Goal: Information Seeking & Learning: Check status

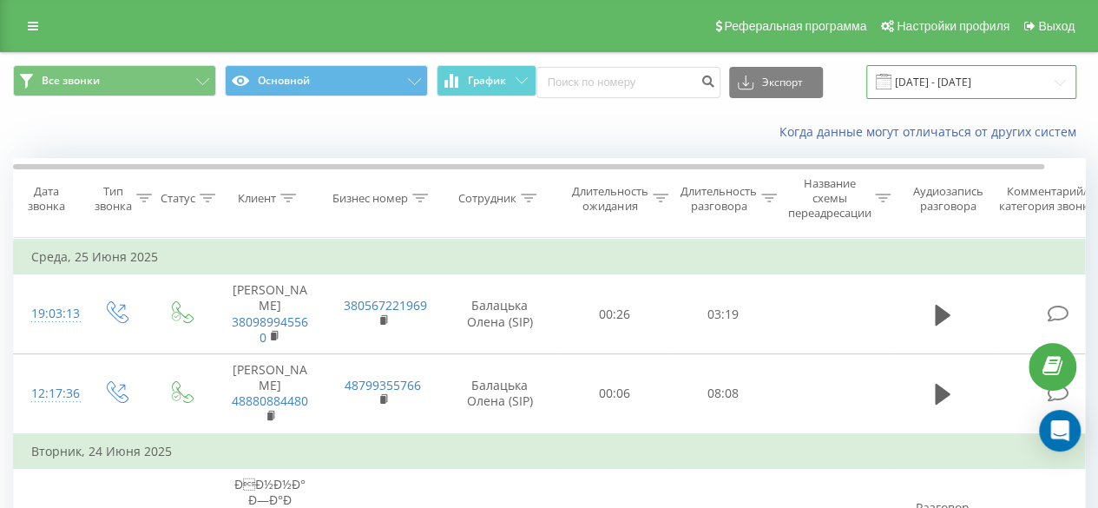
click at [925, 76] on input "[DATE] - [DATE]" at bounding box center [971, 82] width 210 height 34
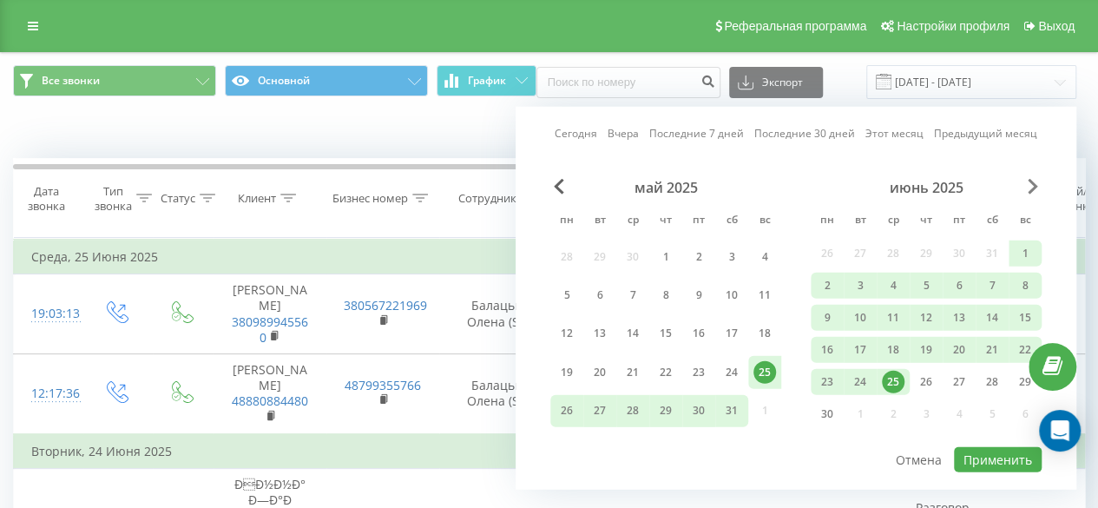
click at [1035, 185] on span "Next Month" at bounding box center [1033, 187] width 10 height 16
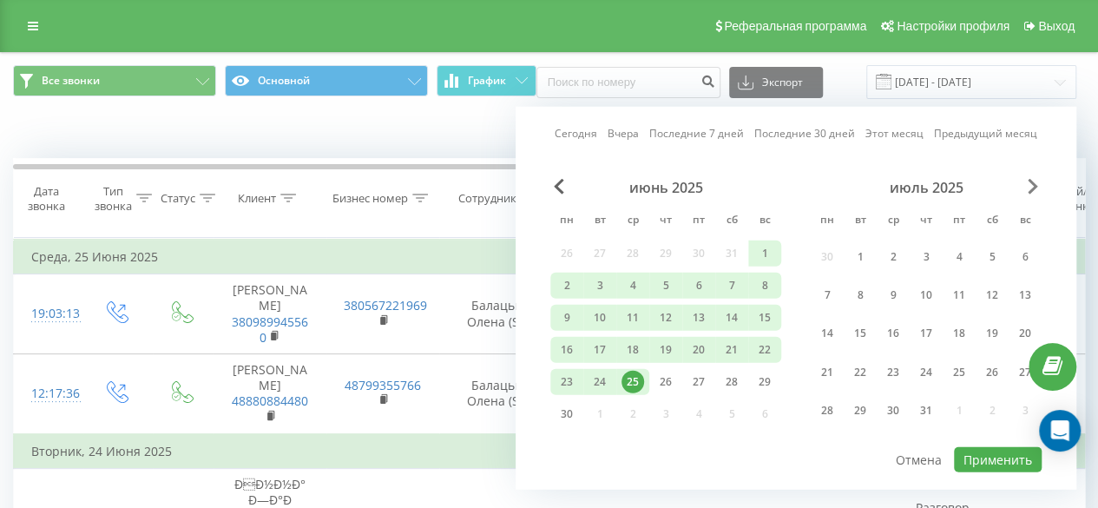
click at [1035, 185] on span "Next Month" at bounding box center [1033, 187] width 10 height 16
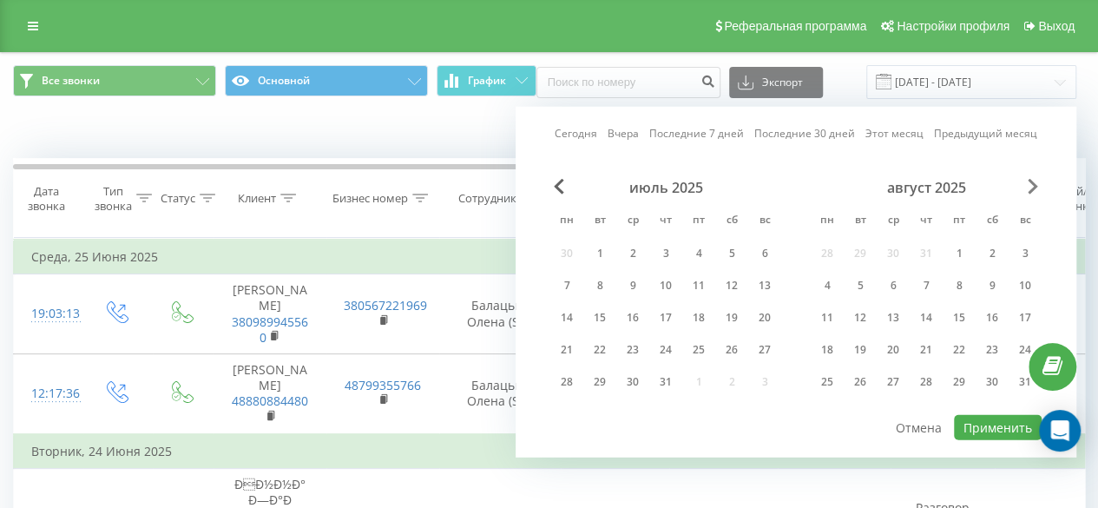
click at [1035, 185] on span "Next Month" at bounding box center [1033, 187] width 10 height 16
click at [601, 346] on div "19" at bounding box center [600, 350] width 23 height 23
click at [1000, 416] on button "Применить" at bounding box center [998, 427] width 88 height 25
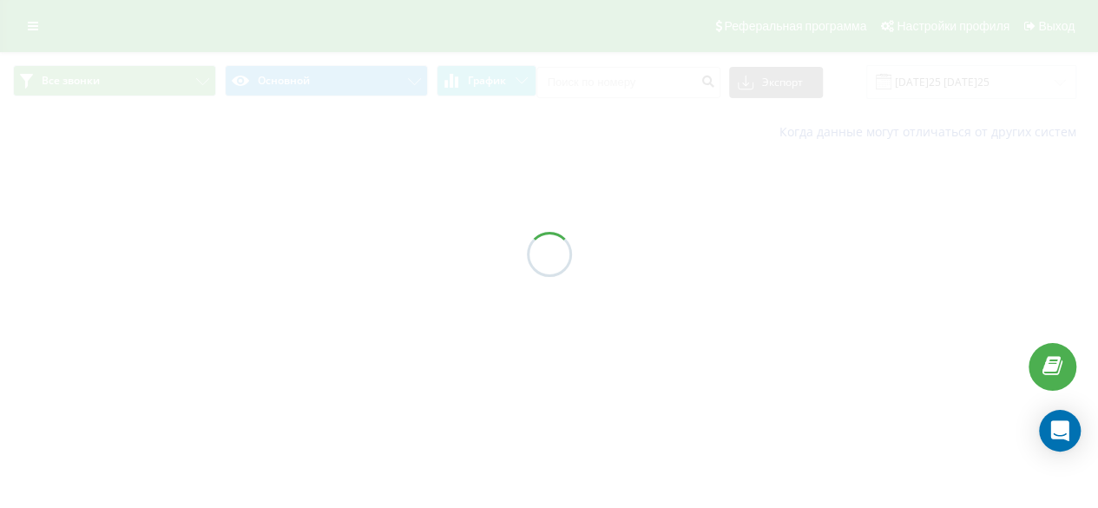
type input "[DATE] - [DATE]"
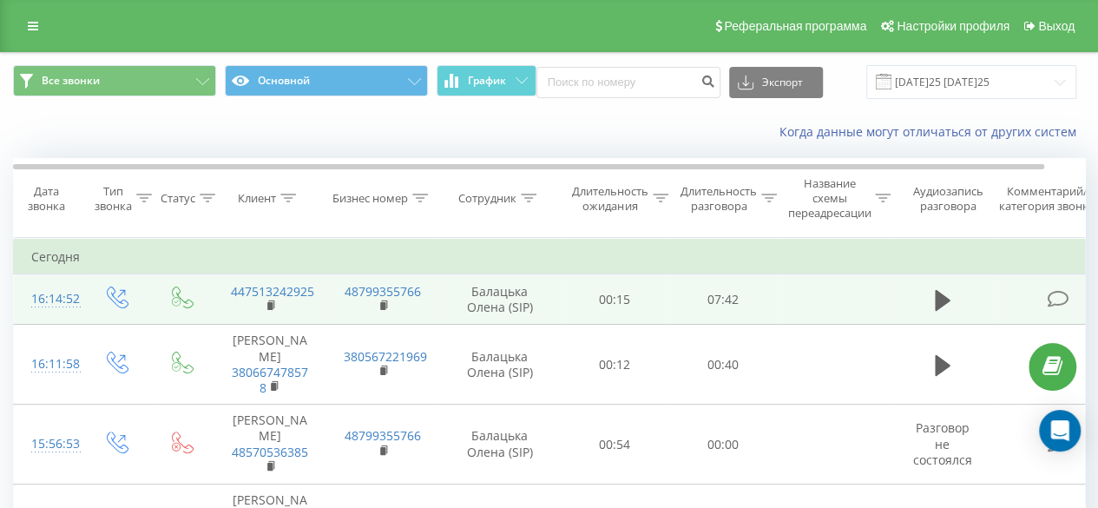
drag, startPoint x: 848, startPoint y: 287, endPoint x: 837, endPoint y: 293, distance: 12.4
click at [846, 288] on td at bounding box center [834, 299] width 113 height 50
click at [1000, 306] on td at bounding box center [1060, 299] width 130 height 50
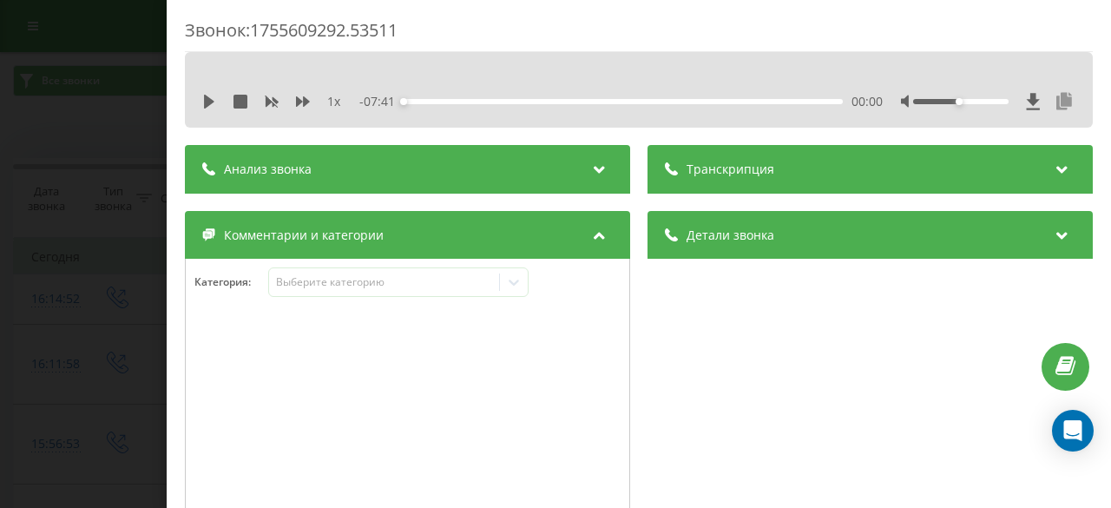
click at [1054, 101] on icon at bounding box center [1064, 101] width 21 height 17
click at [134, 166] on div "Звонок : 1755609292.53511 1 x - 07:41 00:00 00:00 Транскрипция Для анализа AI б…" at bounding box center [555, 254] width 1111 height 508
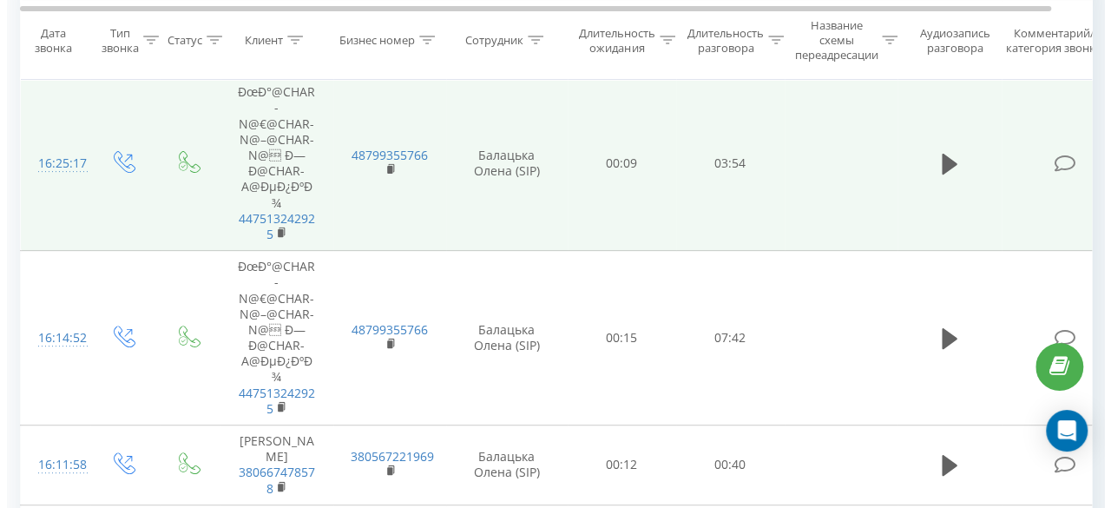
scroll to position [174, 0]
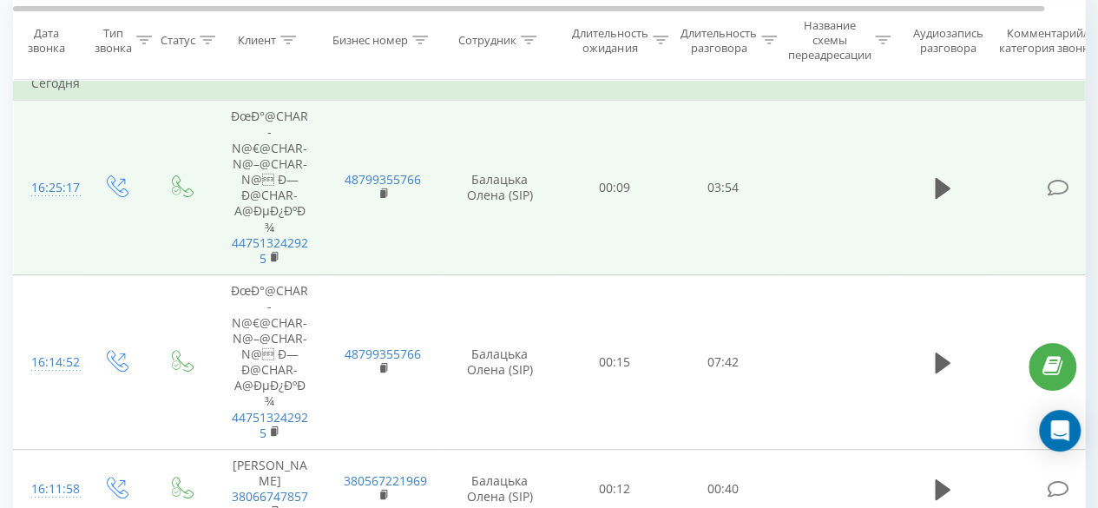
click at [788, 199] on td at bounding box center [834, 188] width 113 height 174
click at [718, 176] on td "03:54" at bounding box center [723, 188] width 109 height 174
click at [908, 152] on td at bounding box center [943, 188] width 104 height 174
click at [1059, 179] on icon at bounding box center [1058, 188] width 22 height 18
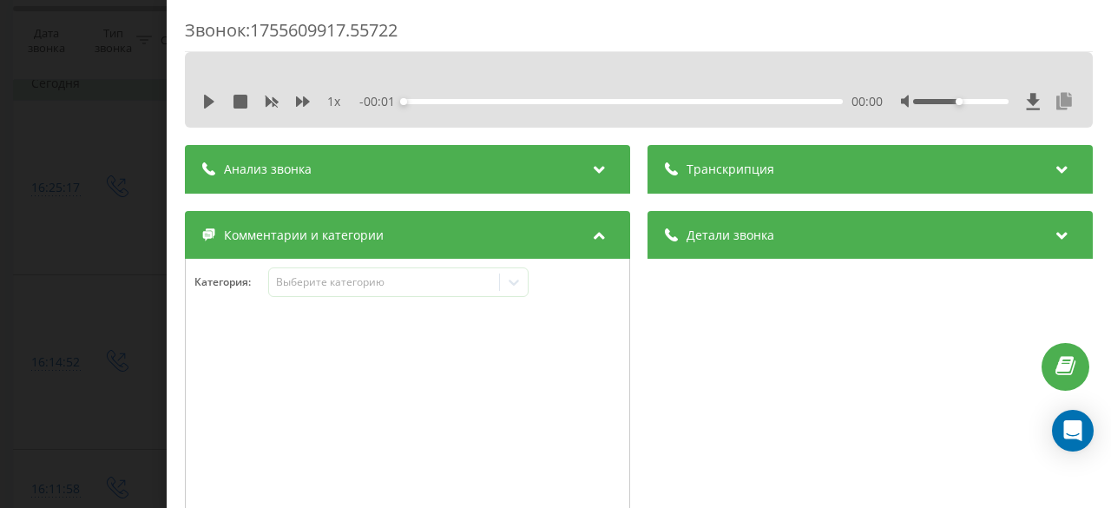
click at [1054, 100] on icon at bounding box center [1064, 101] width 21 height 17
click at [757, 172] on span "Транскрипция" at bounding box center [731, 169] width 88 height 17
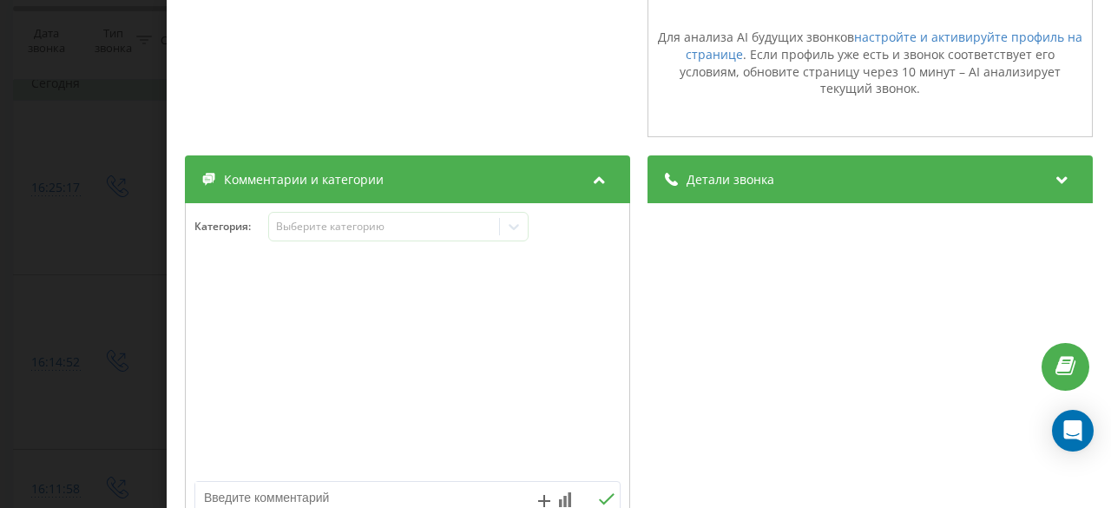
scroll to position [347, 0]
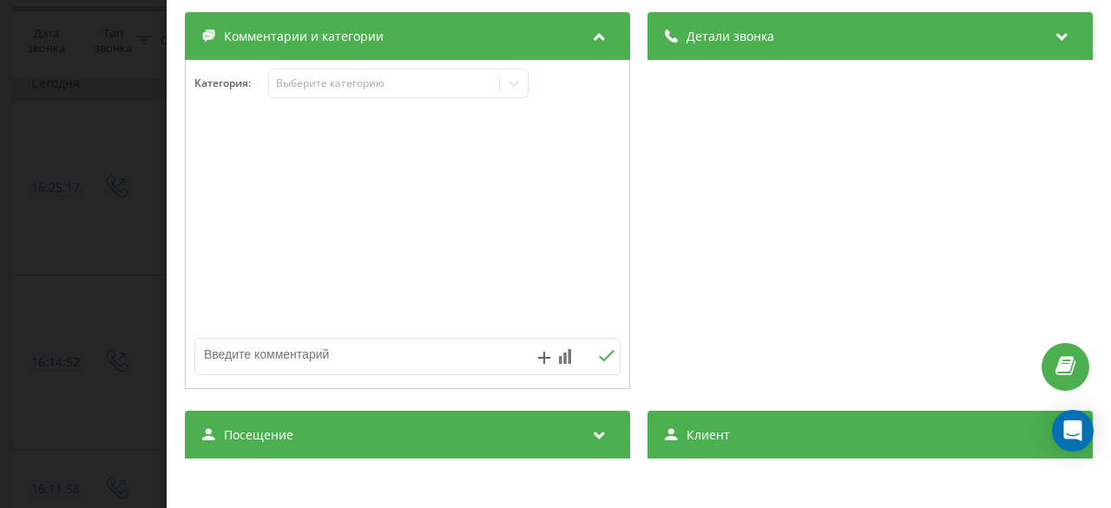
click at [958, 49] on div "Детали звонка" at bounding box center [870, 36] width 445 height 49
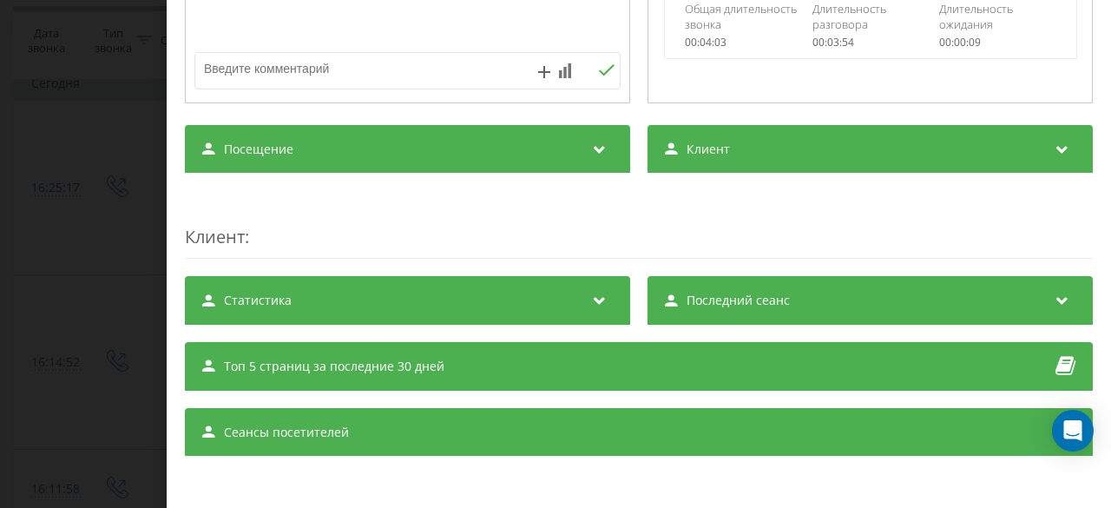
scroll to position [635, 0]
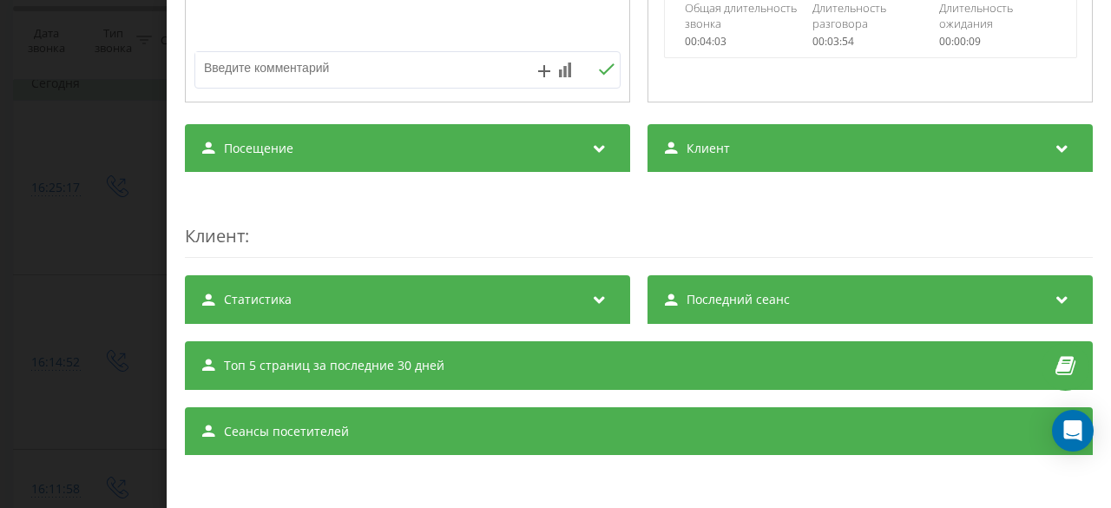
click at [754, 203] on div "Клиент :" at bounding box center [639, 223] width 908 height 69
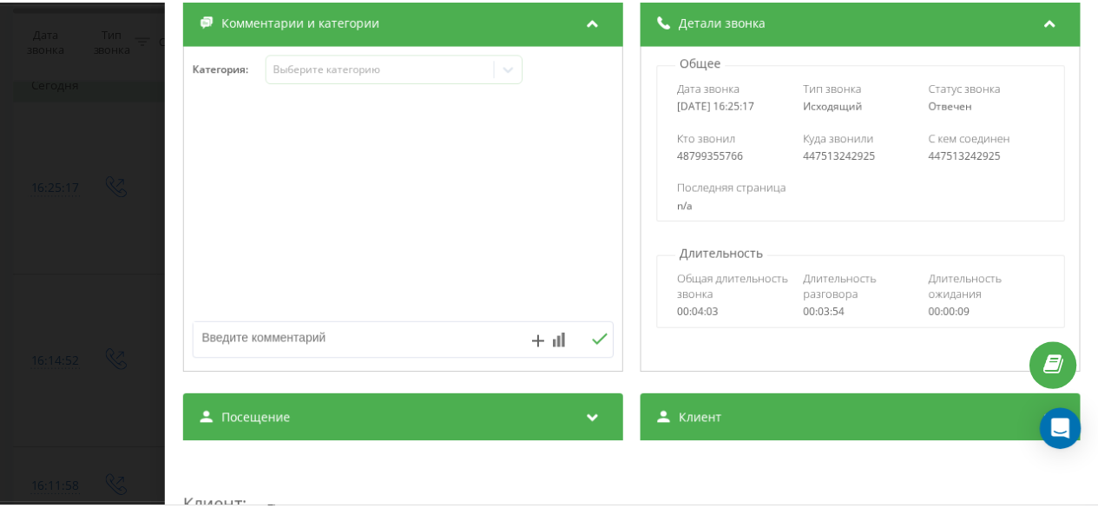
scroll to position [287, 0]
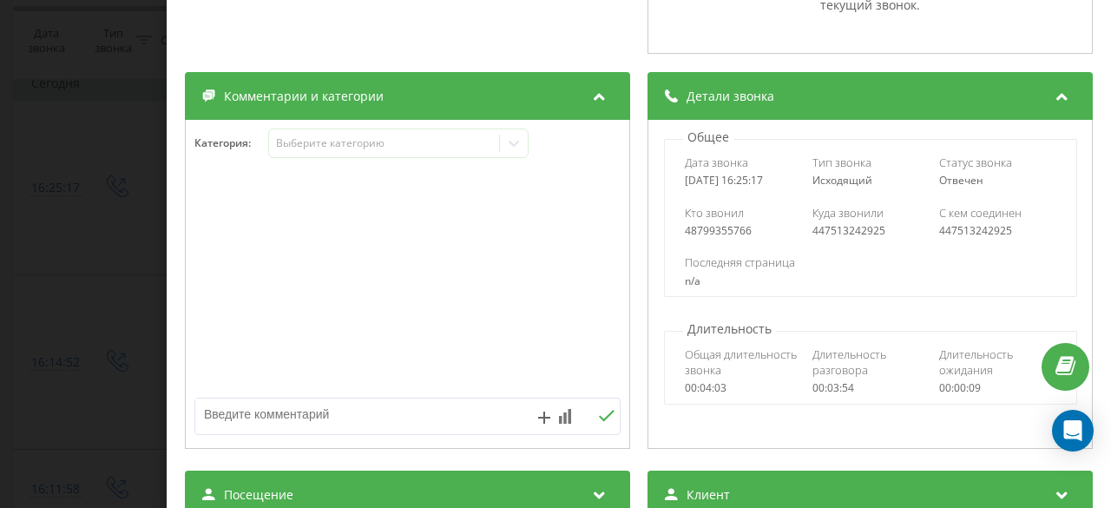
click at [66, 194] on div "Звонок : 1755609917.55722 1 x - 03:54 00:00 00:00 Транскрипция Для анализа AI б…" at bounding box center [555, 254] width 1111 height 508
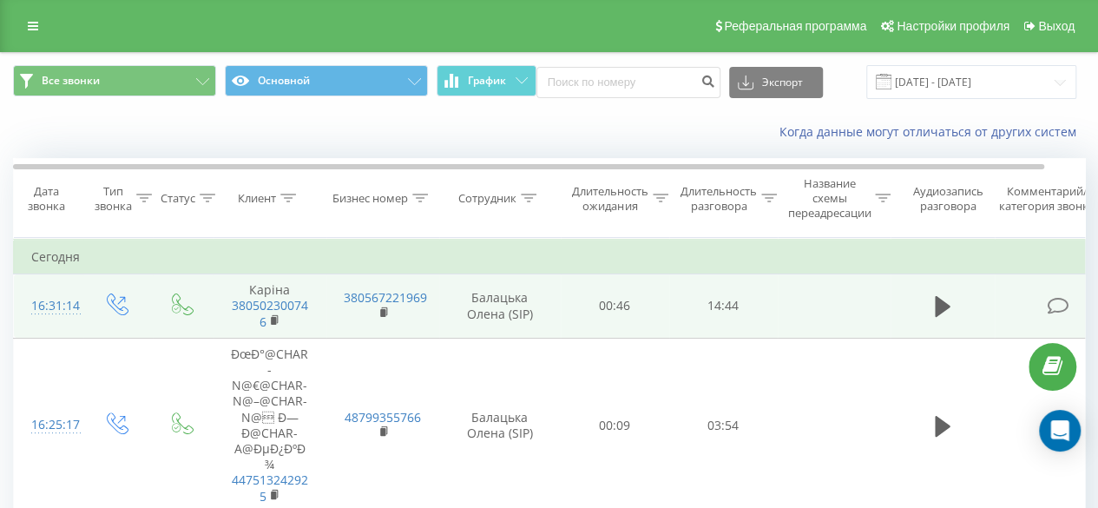
click at [1063, 305] on icon at bounding box center [1058, 306] width 22 height 18
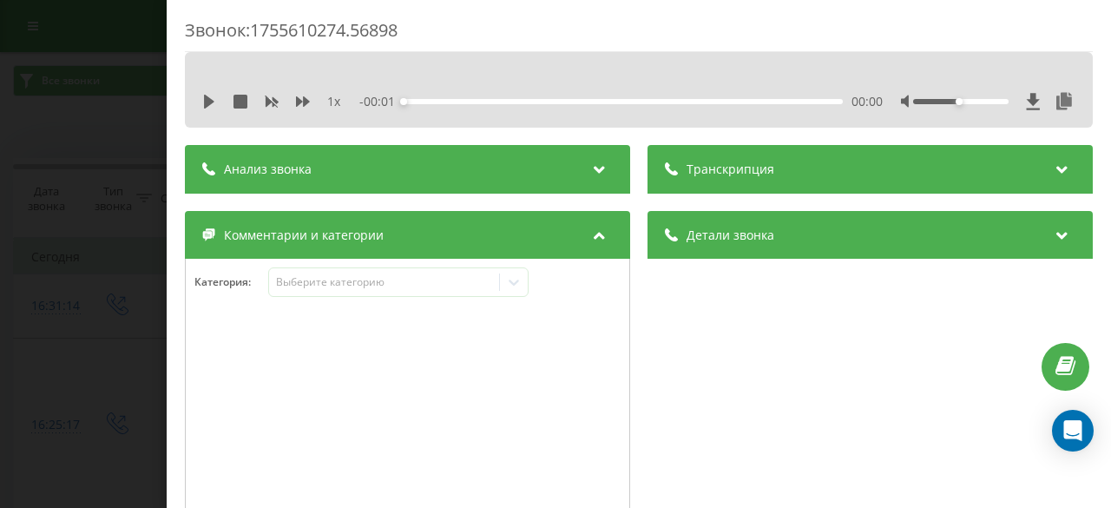
click at [817, 70] on div at bounding box center [639, 74] width 706 height 19
click at [1054, 105] on icon at bounding box center [1064, 101] width 21 height 17
